Goal: Check status: Check status

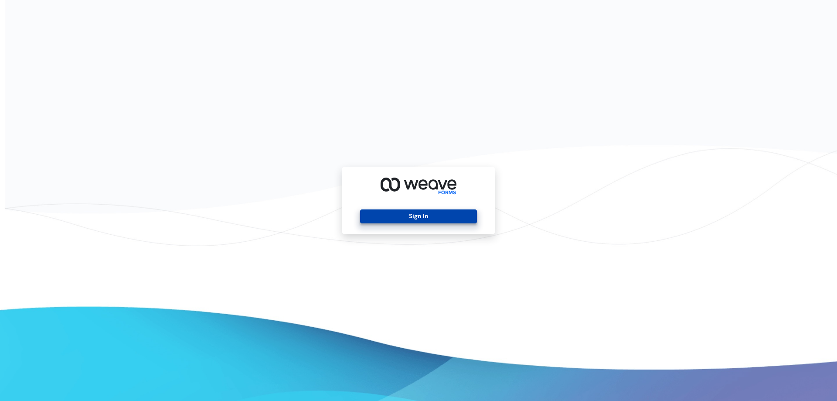
click at [422, 214] on button "Sign In" at bounding box center [418, 216] width 116 height 14
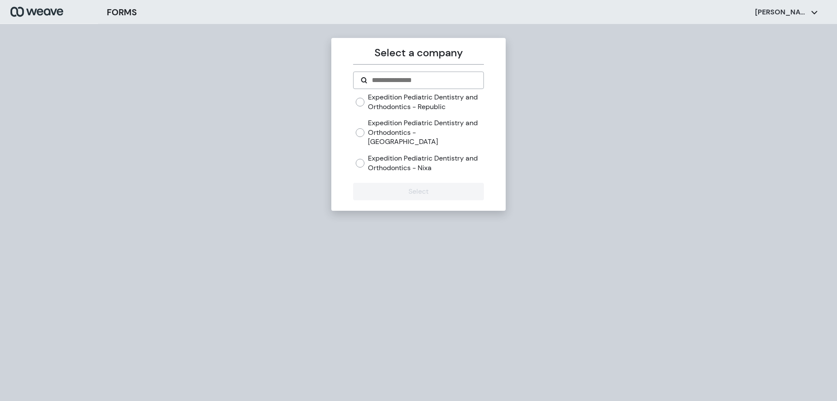
click at [406, 156] on label "Expedition Pediatric Dentistry and Orthodontics - Nixa" at bounding box center [426, 162] width 116 height 19
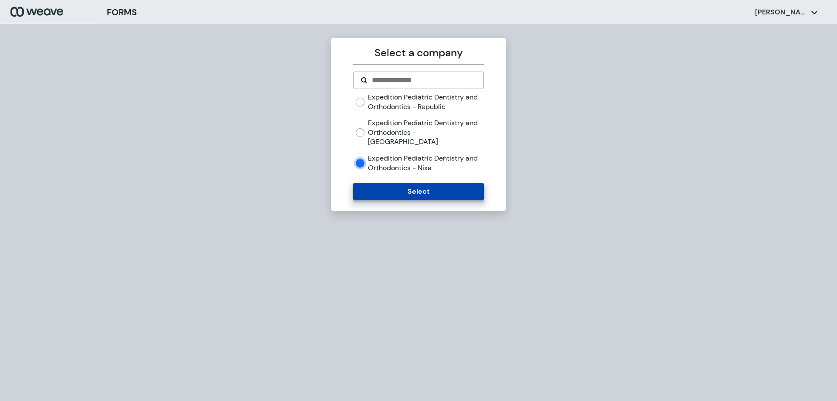
click at [403, 183] on button "Select" at bounding box center [418, 191] width 130 height 17
